Goal: Task Accomplishment & Management: Manage account settings

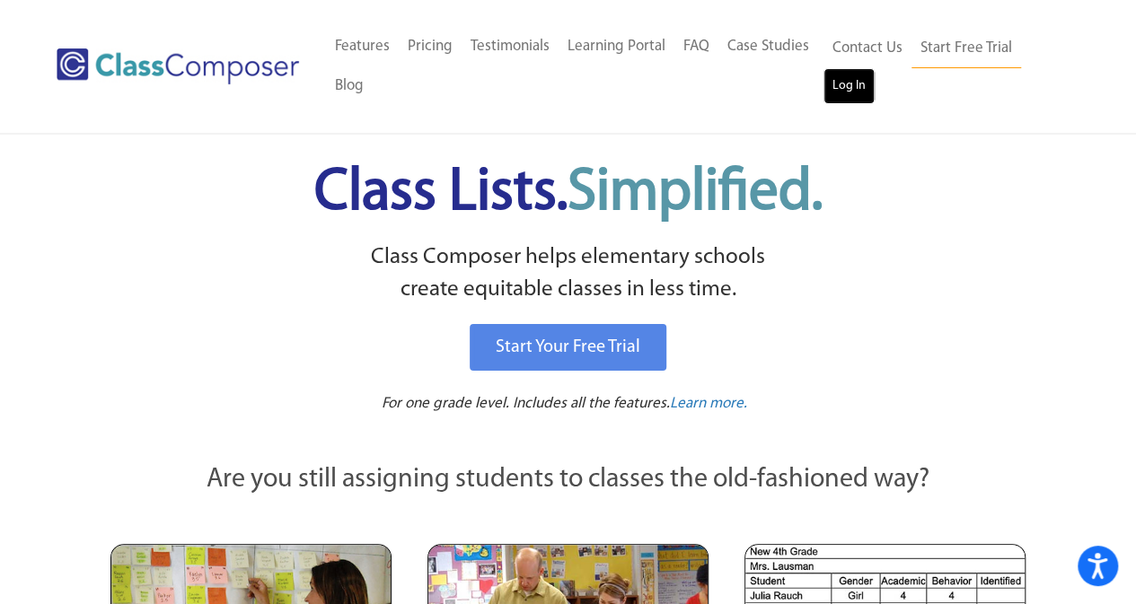
click at [845, 96] on link "Log In" at bounding box center [849, 86] width 51 height 36
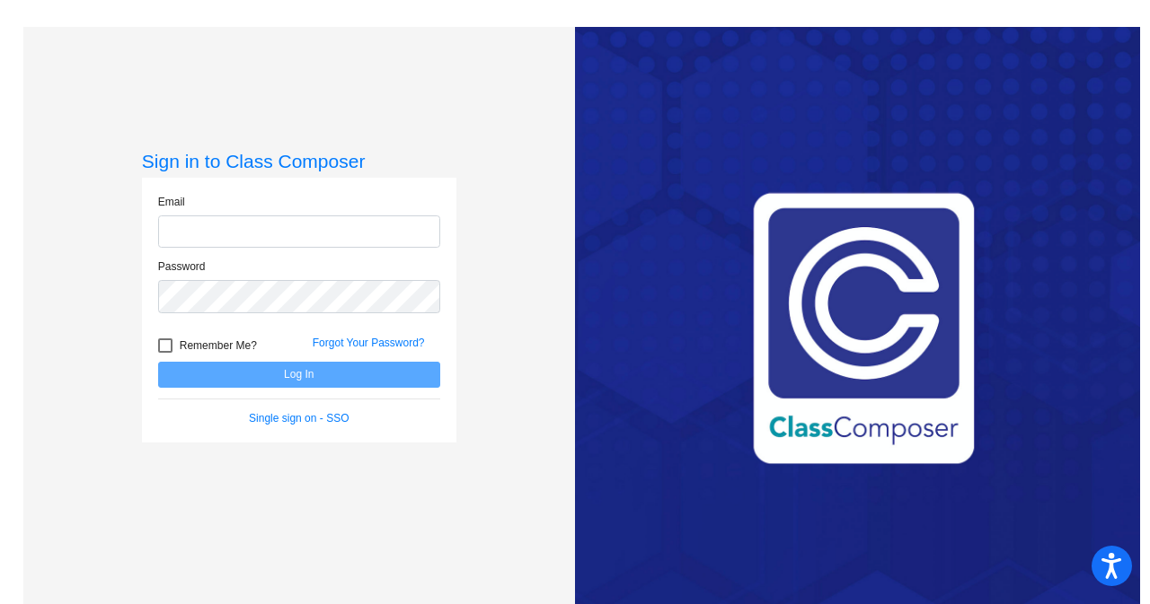
type input "[EMAIL_ADDRESS][DOMAIN_NAME]"
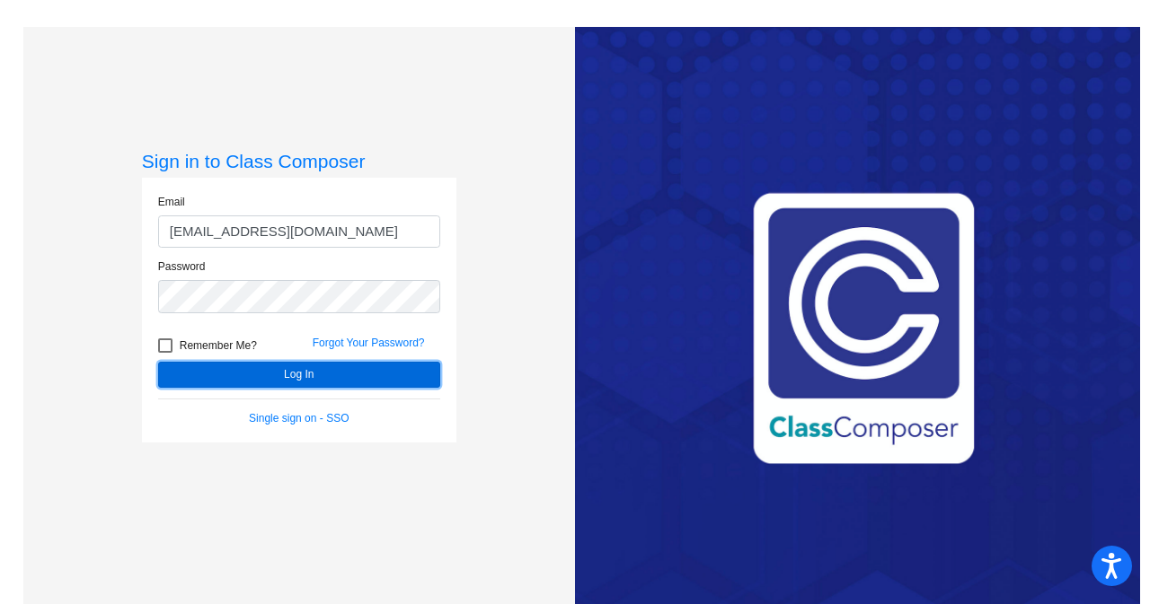
click at [298, 375] on button "Log In" at bounding box center [299, 375] width 282 height 26
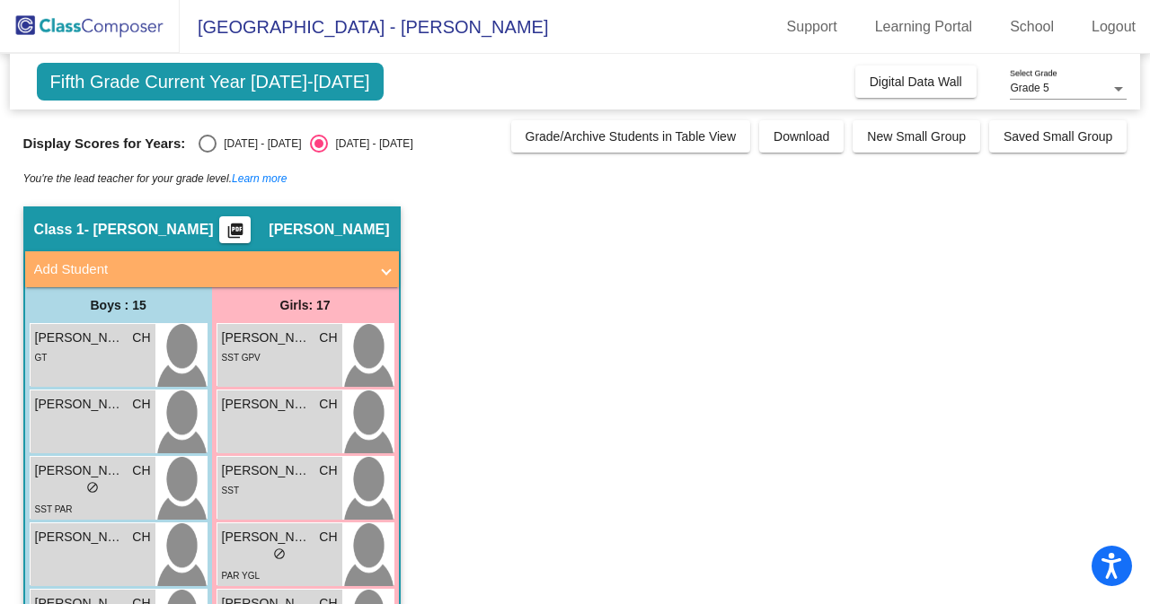
click at [208, 141] on div "Select an option" at bounding box center [207, 144] width 18 height 18
click at [207, 153] on input "[DATE] - [DATE]" at bounding box center [207, 153] width 1 height 1
radio input "true"
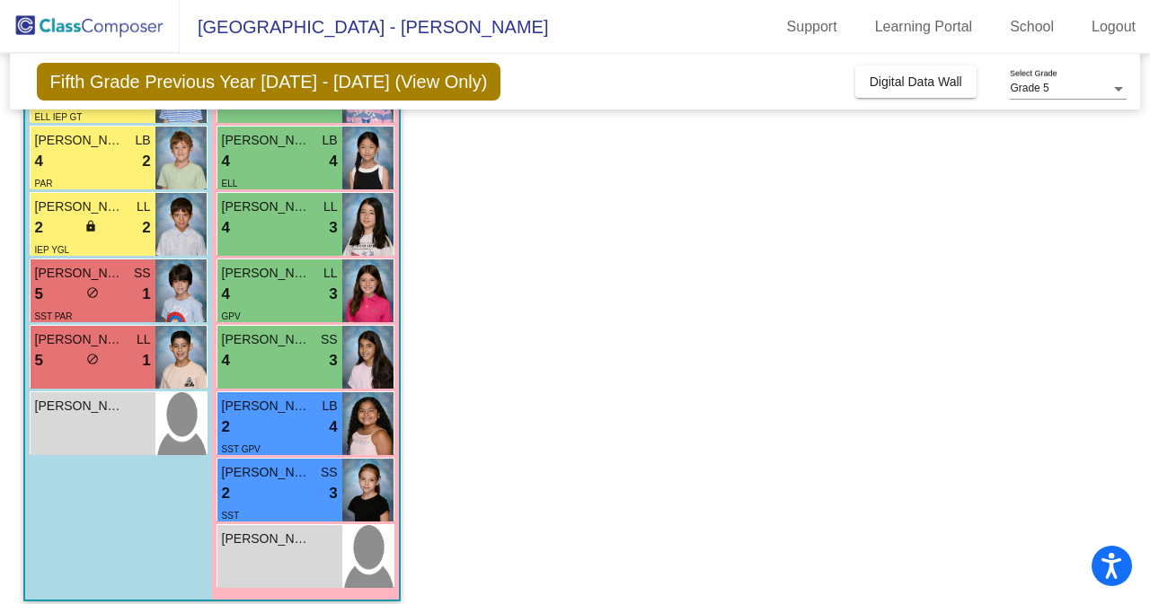
scroll to position [860, 0]
